Goal: Use online tool/utility: Utilize a website feature to perform a specific function

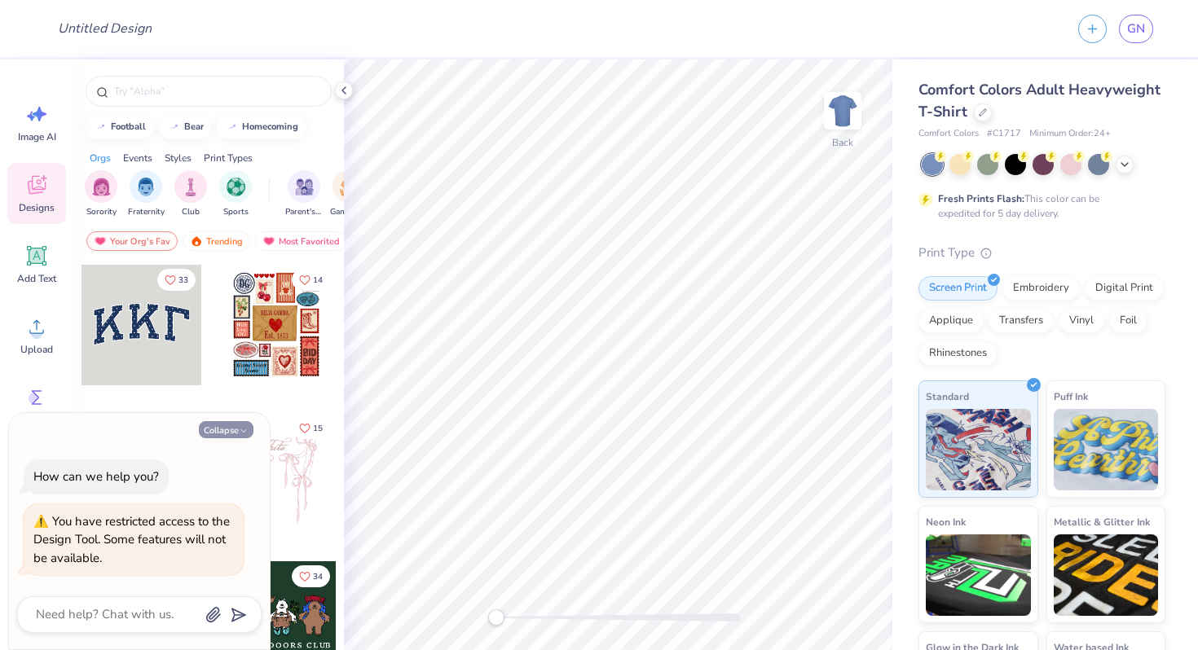
click at [223, 432] on button "Collapse" at bounding box center [226, 429] width 55 height 17
type textarea "x"
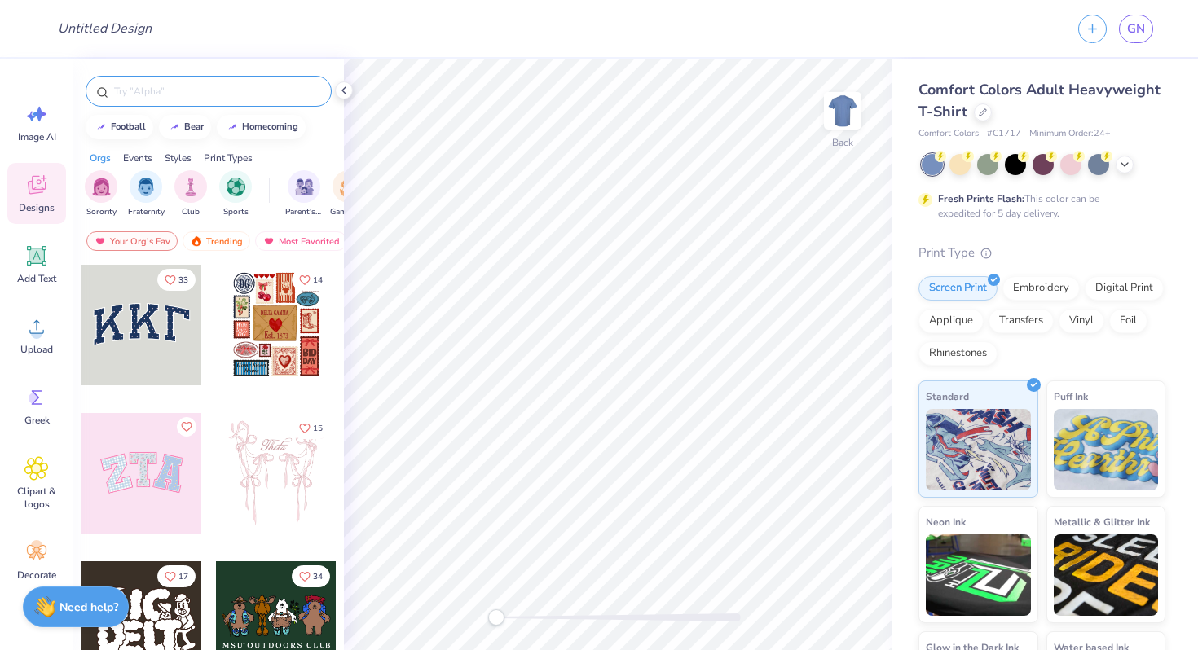
click at [179, 97] on input "text" at bounding box center [216, 91] width 209 height 16
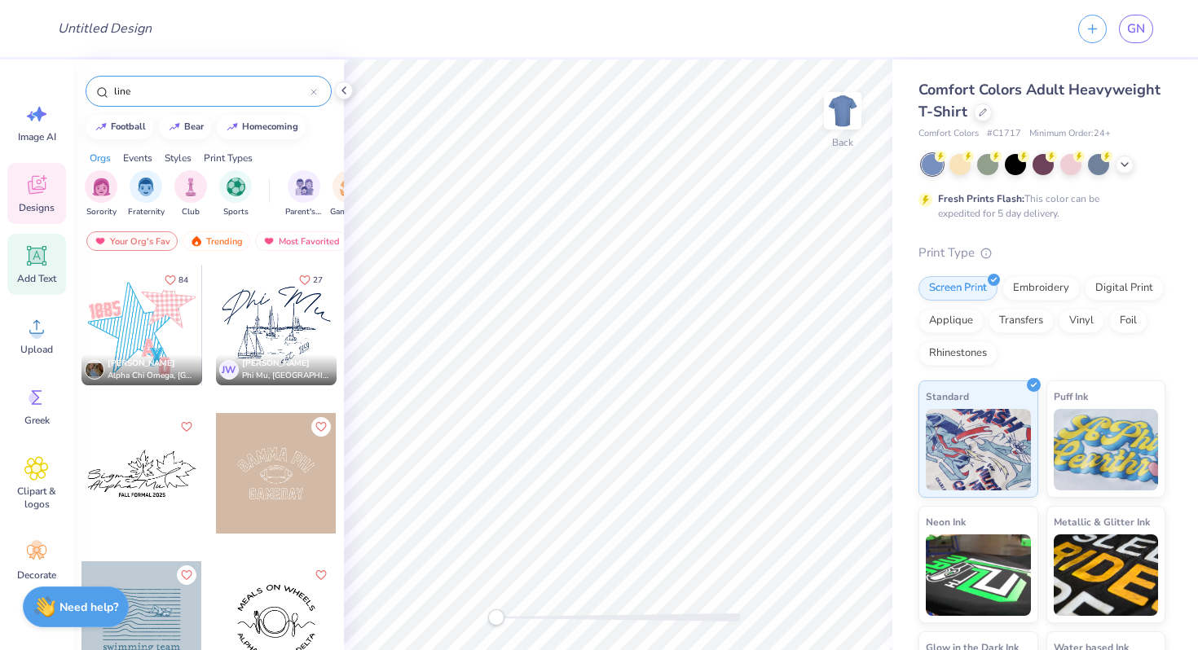
type input "line"
click at [33, 253] on icon at bounding box center [36, 256] width 15 height 15
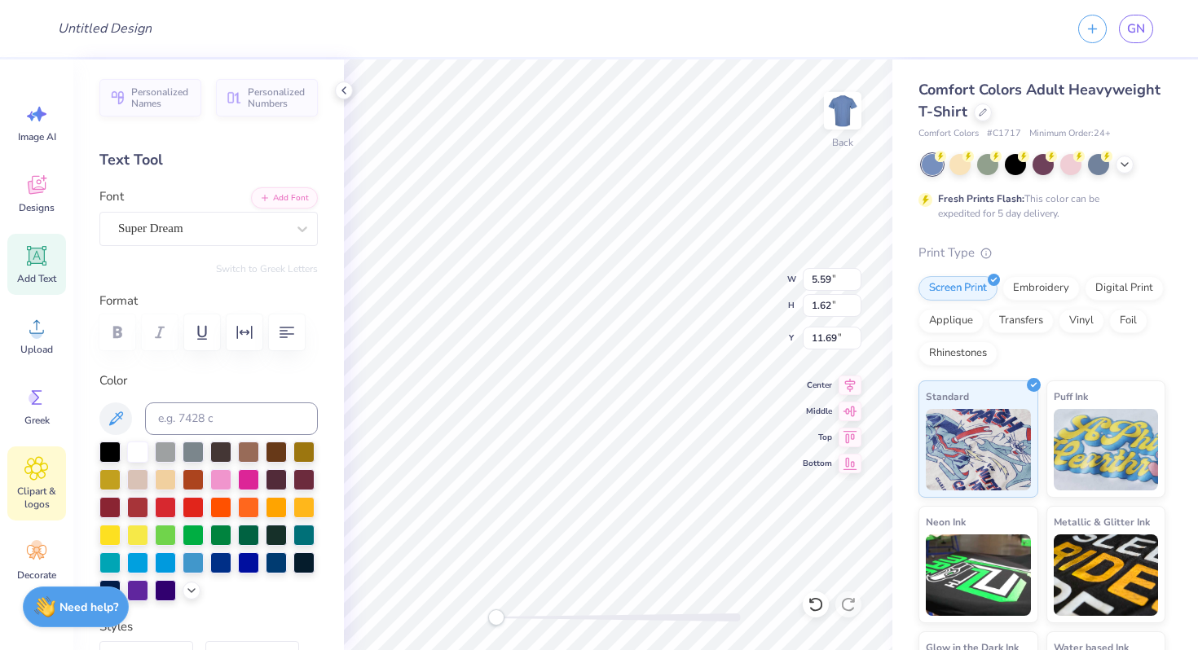
click at [37, 485] on span "Clipart & logos" at bounding box center [37, 498] width 54 height 26
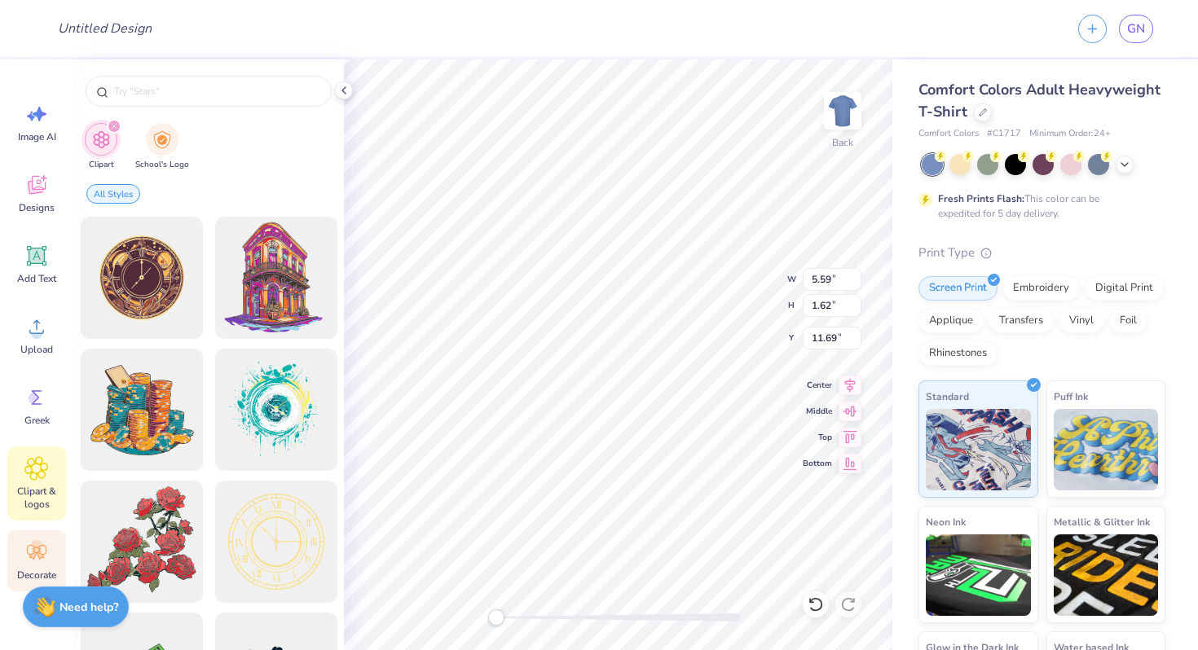
click at [27, 567] on div "Decorate" at bounding box center [36, 561] width 59 height 61
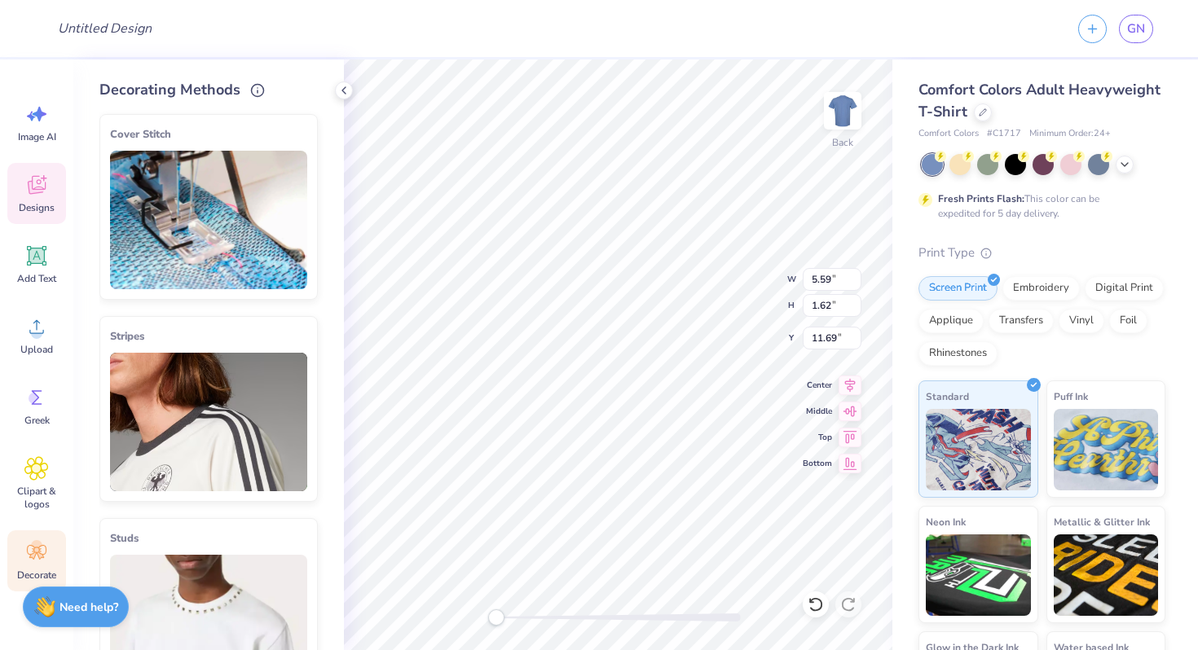
click at [42, 194] on icon at bounding box center [36, 185] width 24 height 24
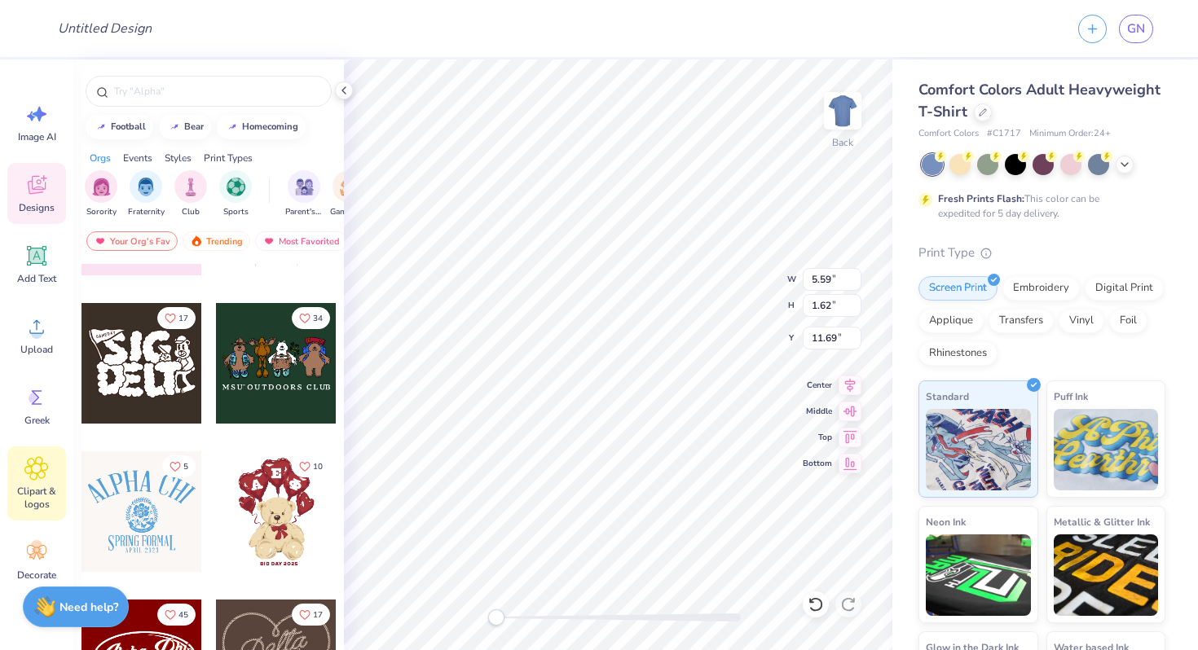
click at [37, 486] on span "Clipart & logos" at bounding box center [37, 498] width 54 height 26
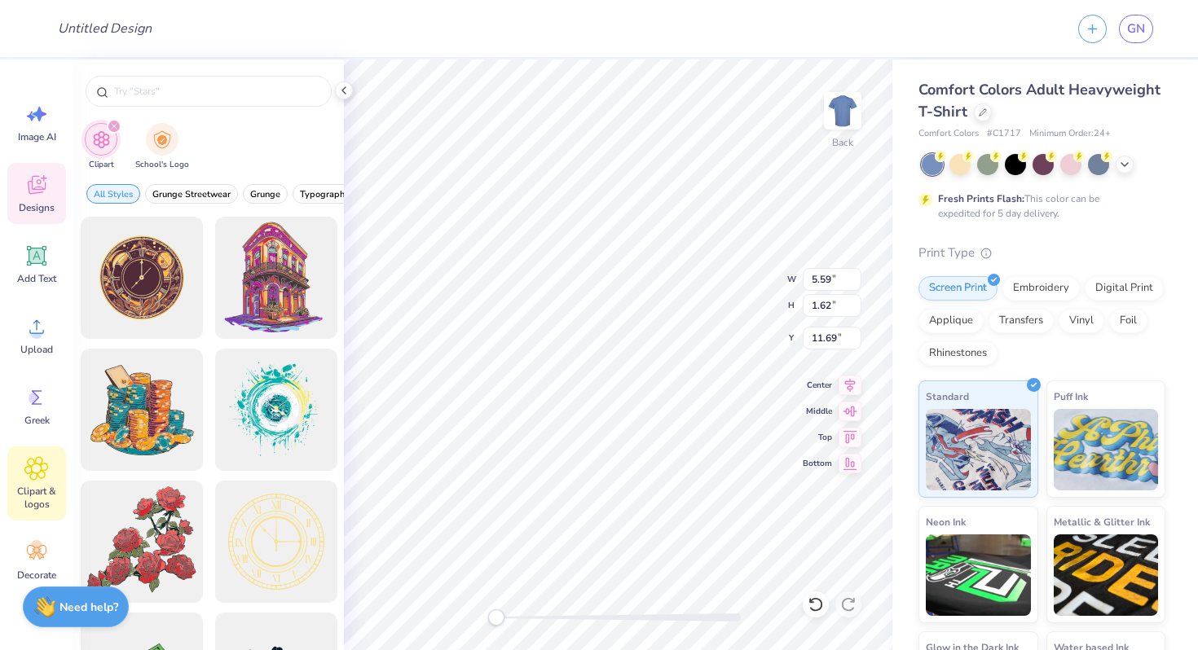
click at [42, 178] on icon at bounding box center [44, 178] width 7 height 7
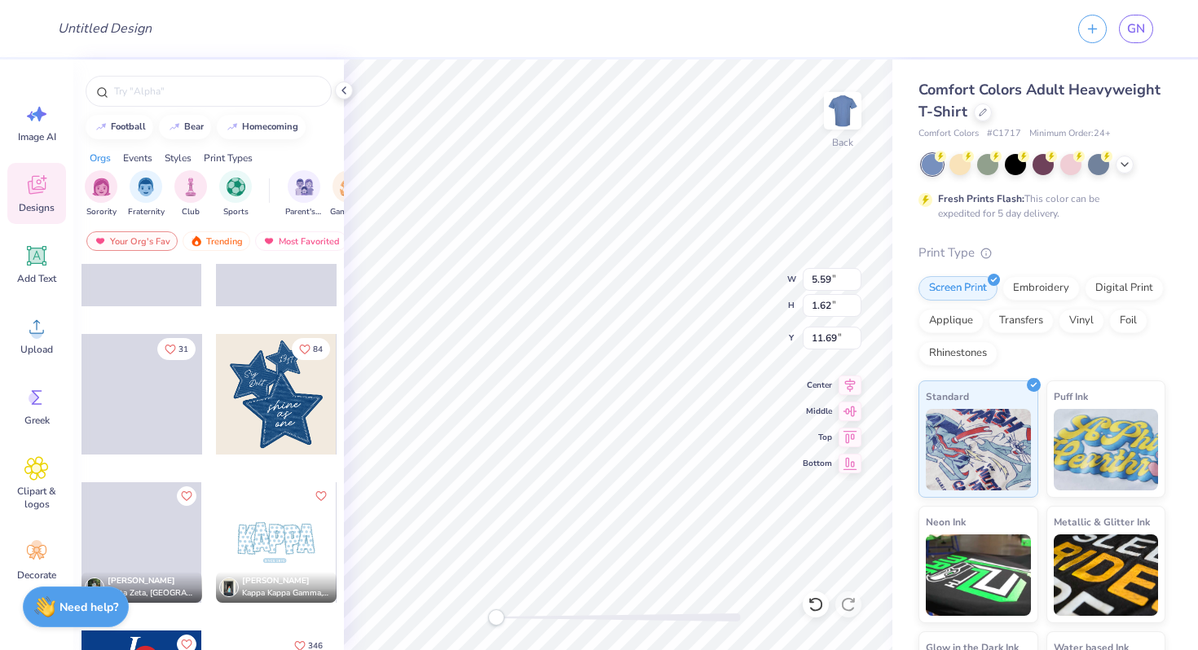
scroll to position [1145, 0]
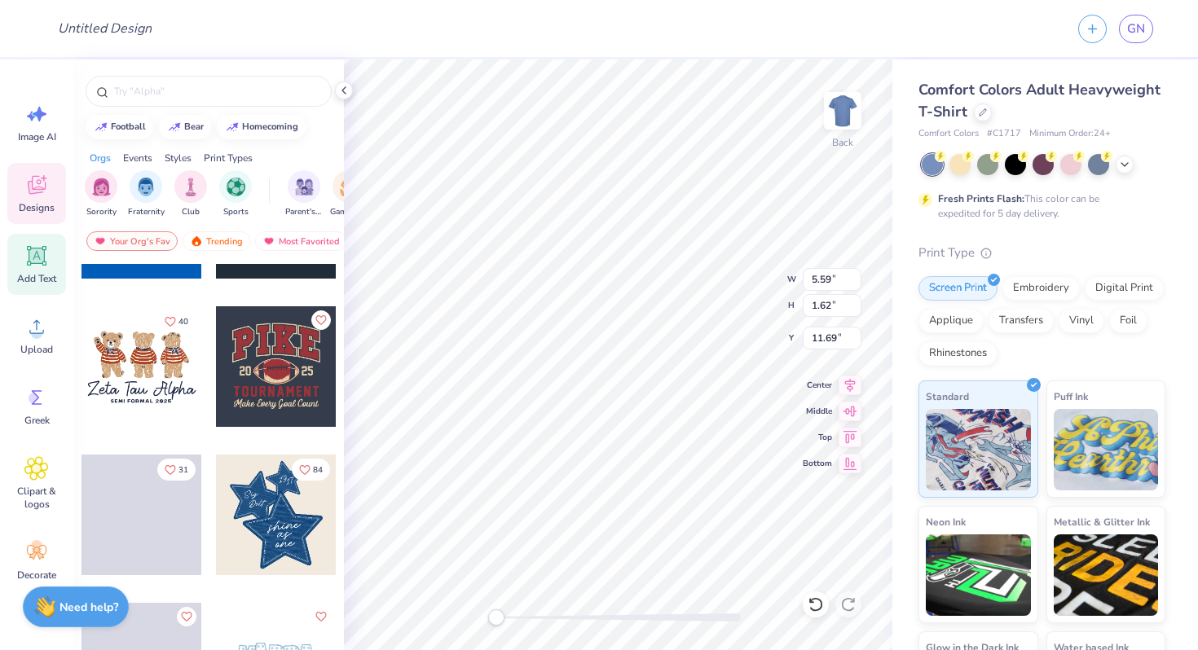
click at [41, 258] on icon at bounding box center [36, 256] width 15 height 15
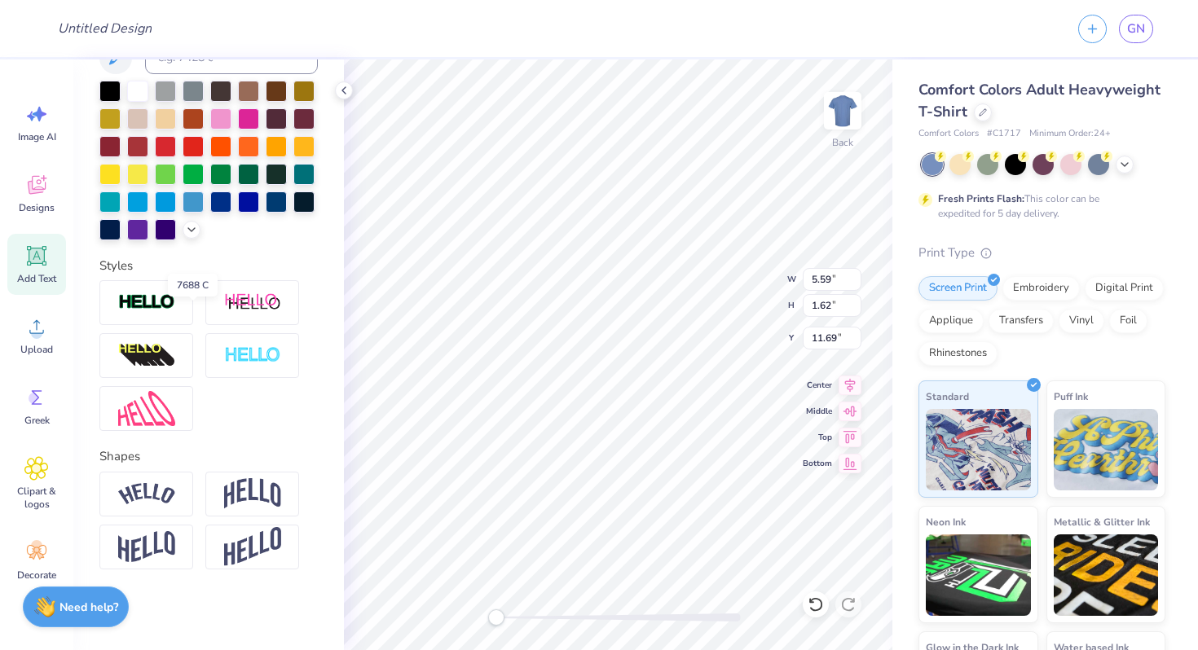
scroll to position [0, 0]
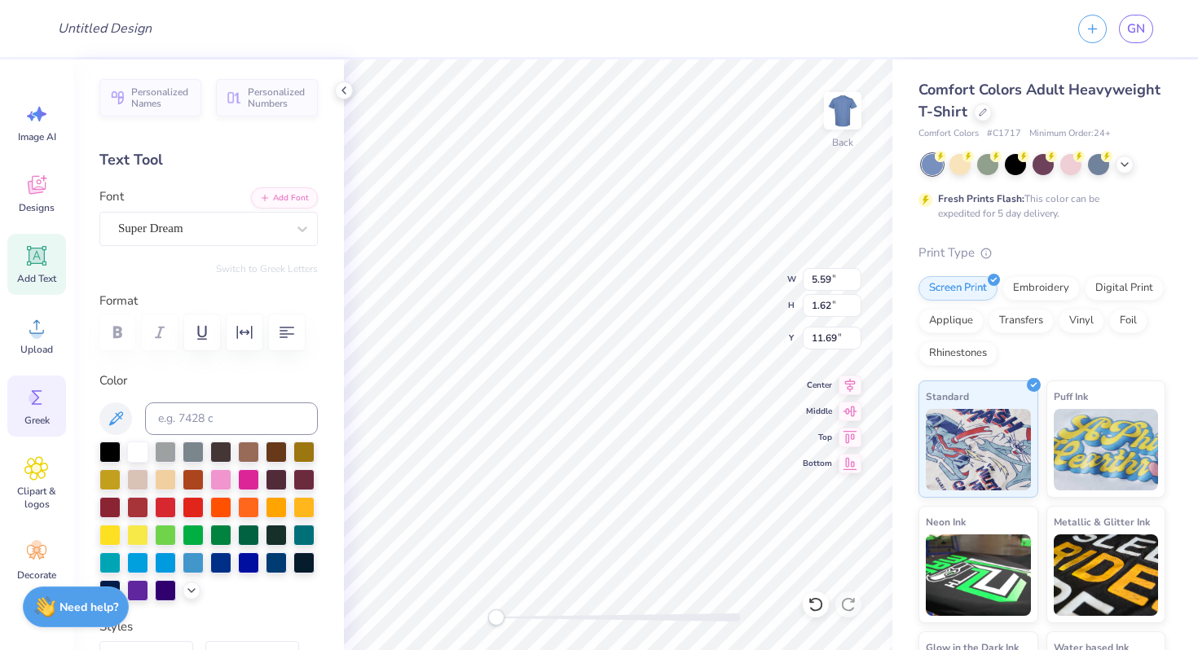
click at [34, 398] on circle at bounding box center [34, 398] width 11 height 11
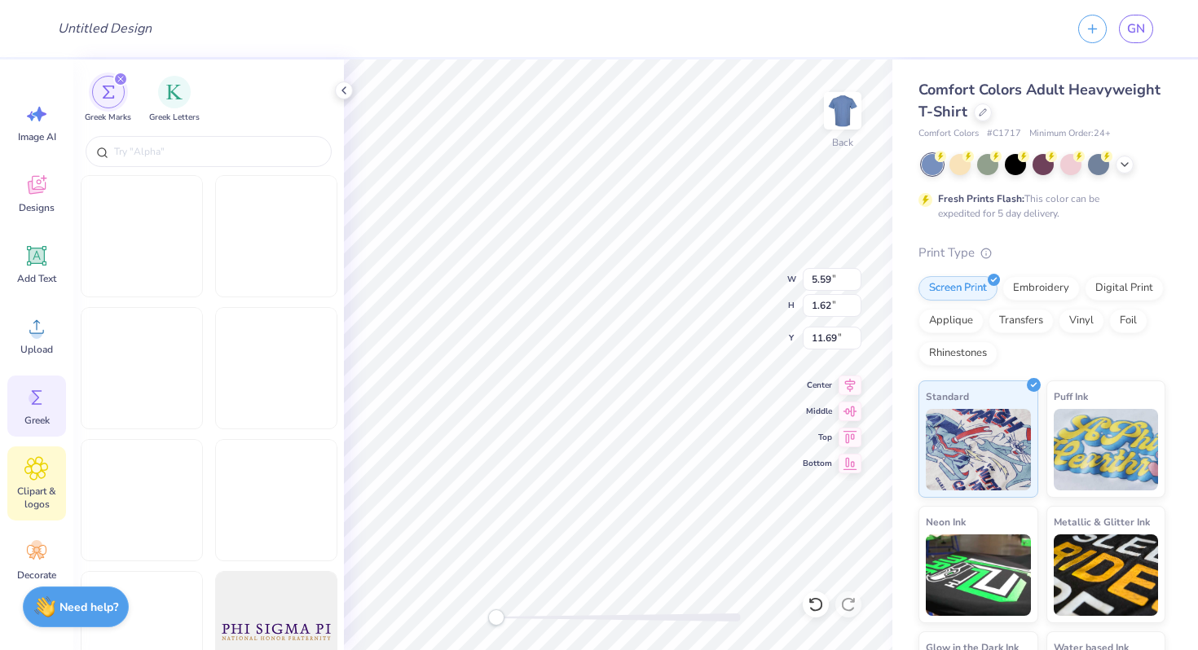
click at [33, 451] on div "Clipart & logos" at bounding box center [36, 484] width 59 height 74
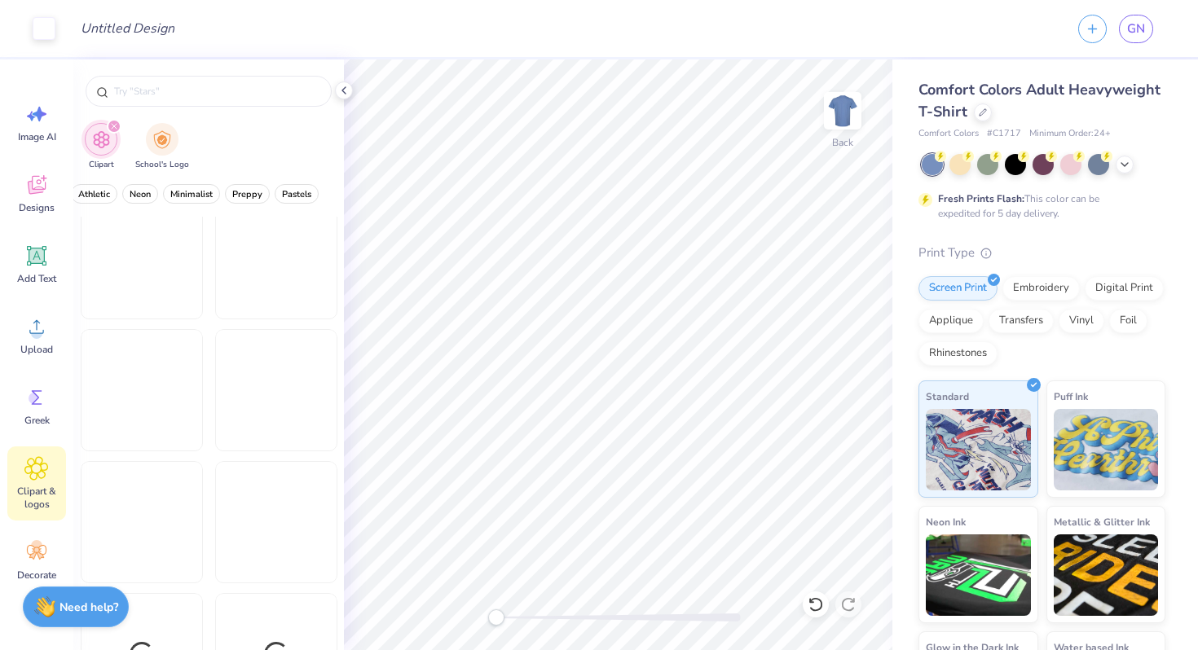
scroll to position [5639, 0]
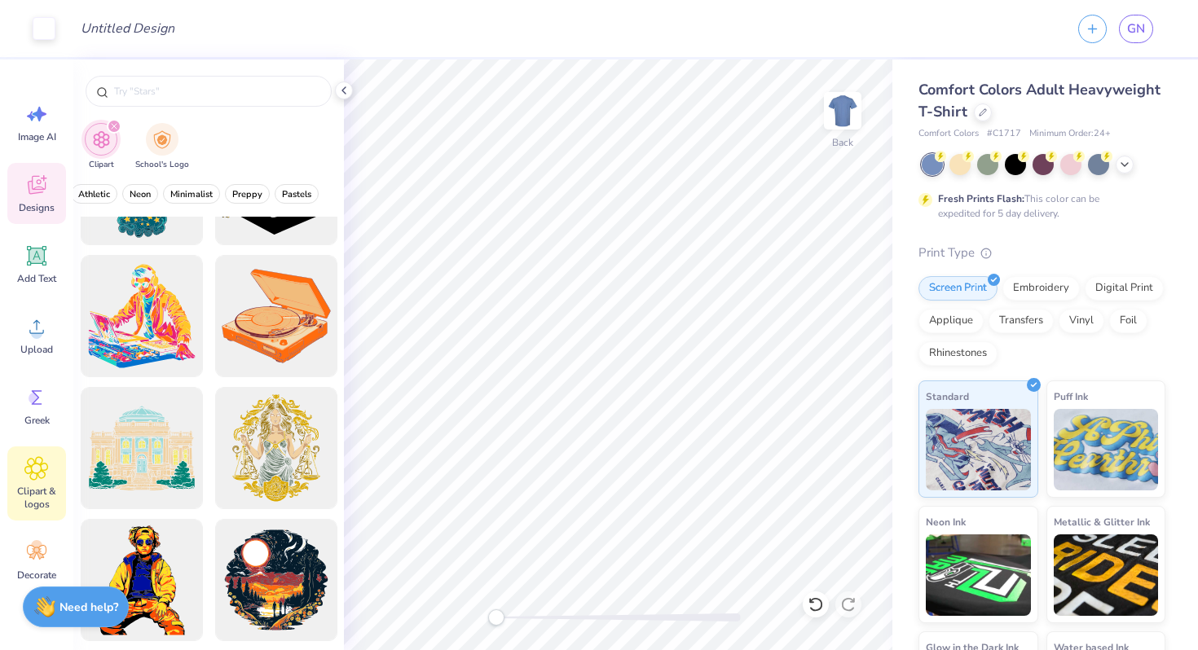
click at [34, 183] on icon at bounding box center [36, 185] width 24 height 24
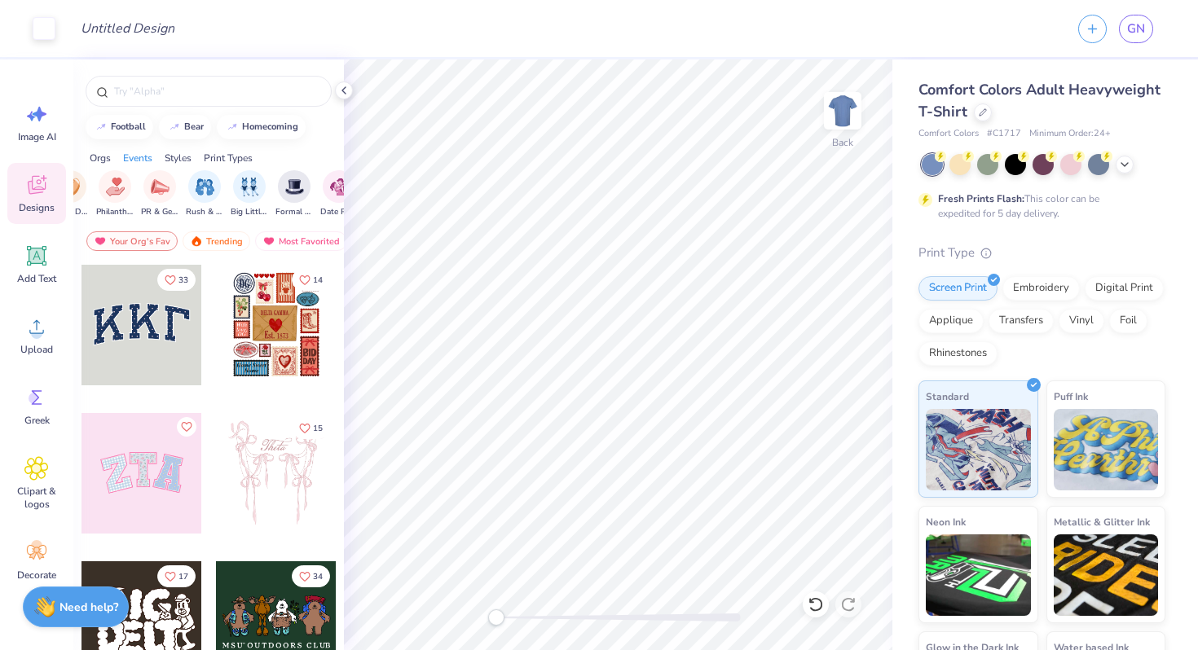
scroll to position [0, 293]
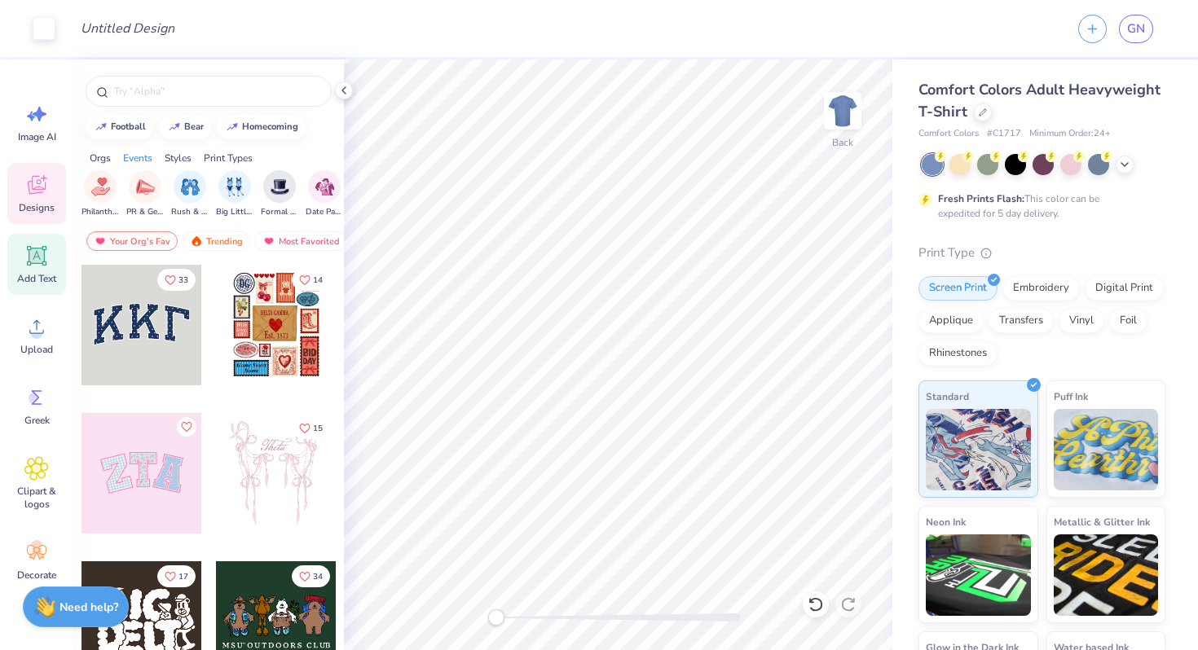
click at [31, 255] on icon at bounding box center [36, 256] width 15 height 15
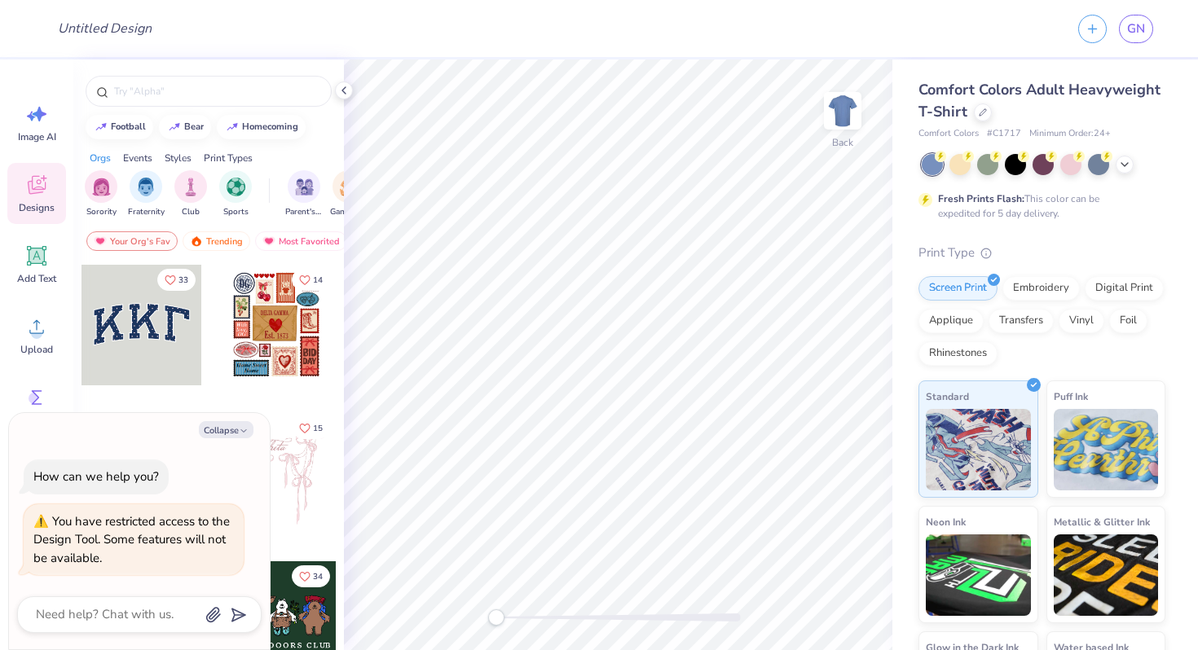
scroll to position [258, 0]
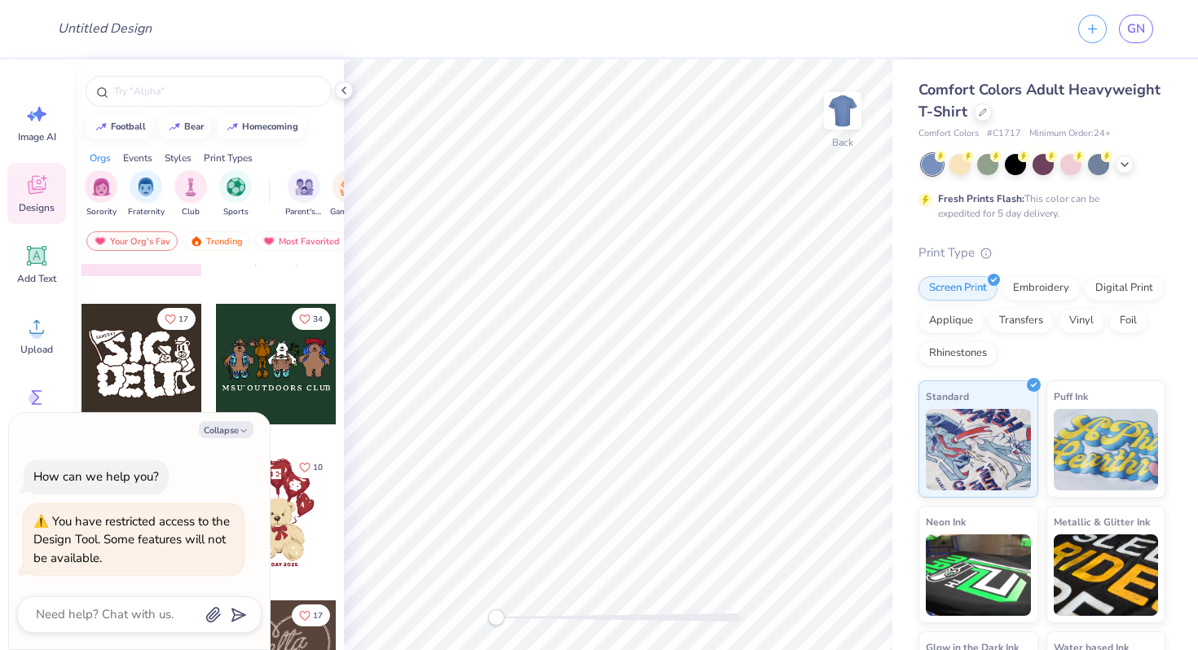
click at [258, 366] on div at bounding box center [276, 364] width 121 height 121
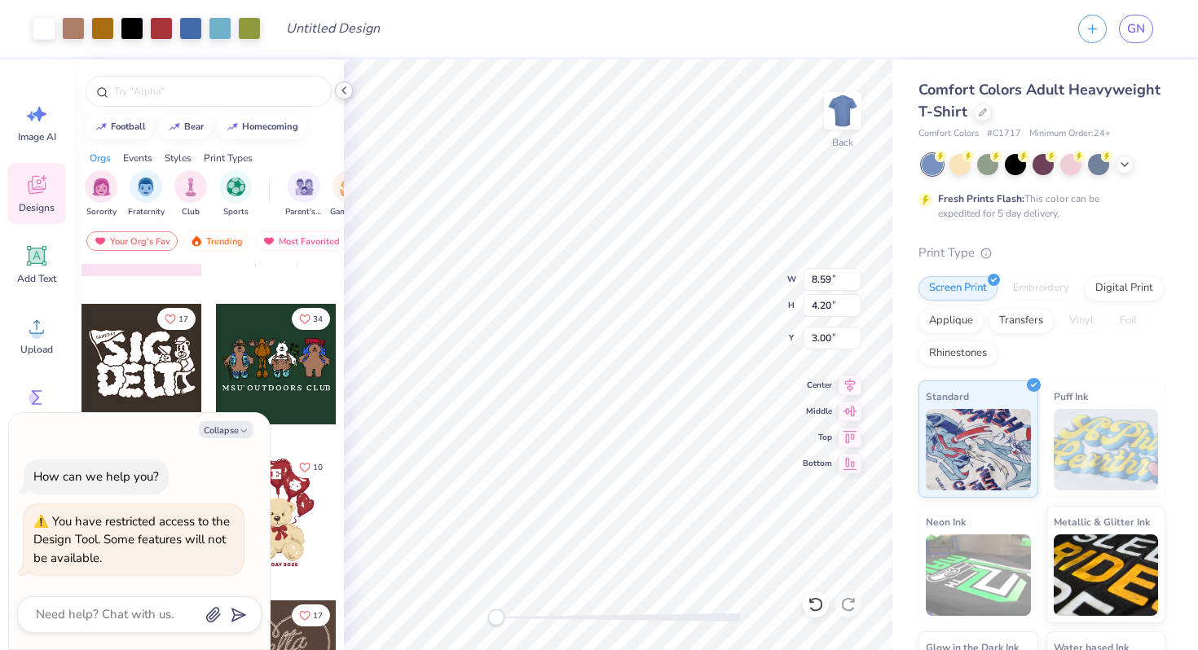
click at [342, 90] on polyline at bounding box center [343, 90] width 3 height 7
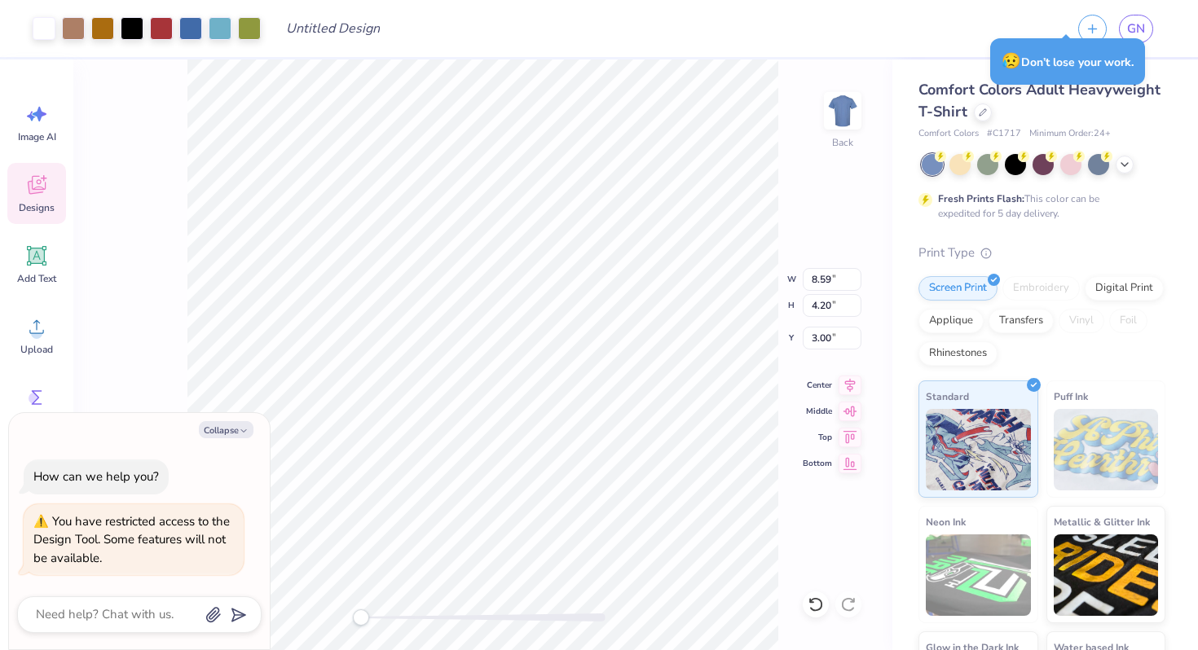
type textarea "x"
